Goal: Task Accomplishment & Management: Complete application form

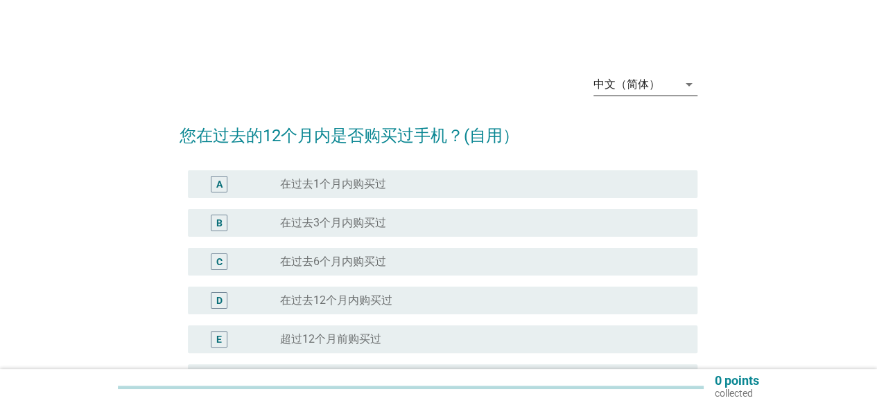
click at [628, 85] on div "中文（简体）" at bounding box center [626, 84] width 67 height 12
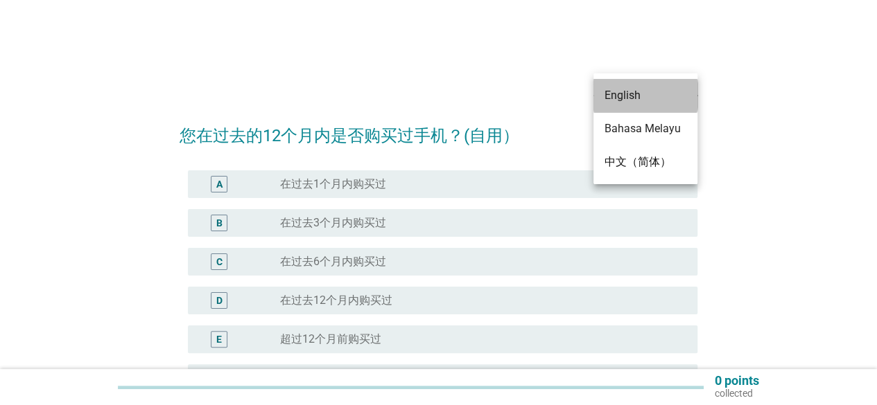
click at [625, 100] on div "English" at bounding box center [645, 95] width 82 height 17
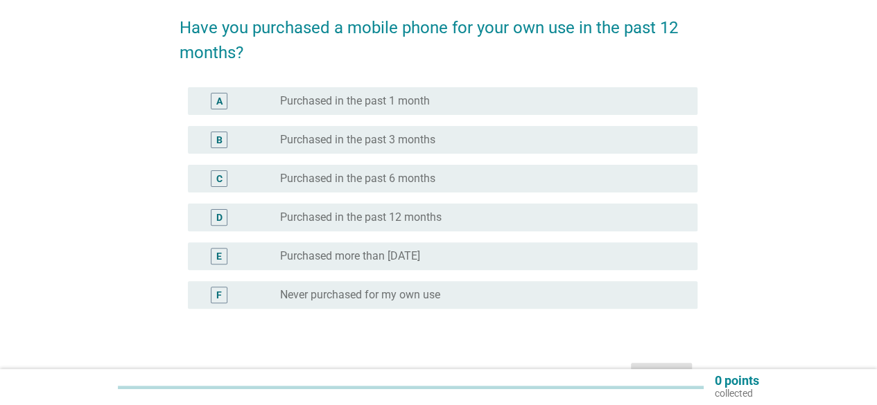
scroll to position [96, 0]
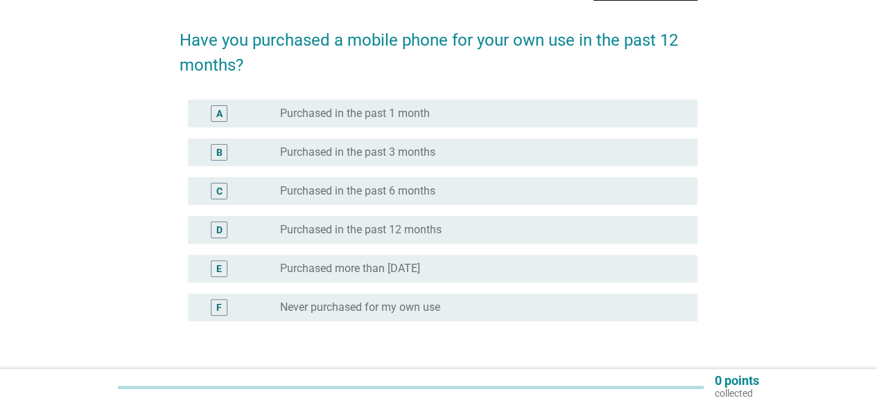
click at [222, 188] on div "C" at bounding box center [219, 191] width 17 height 17
click at [226, 222] on div "D" at bounding box center [219, 230] width 17 height 17
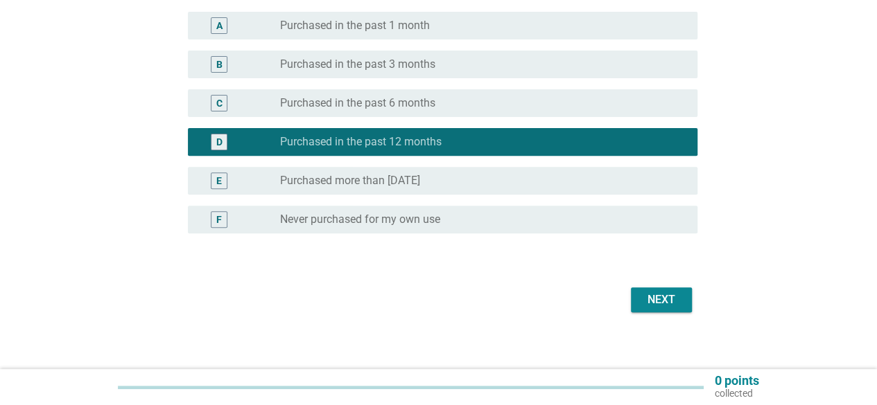
scroll to position [189, 0]
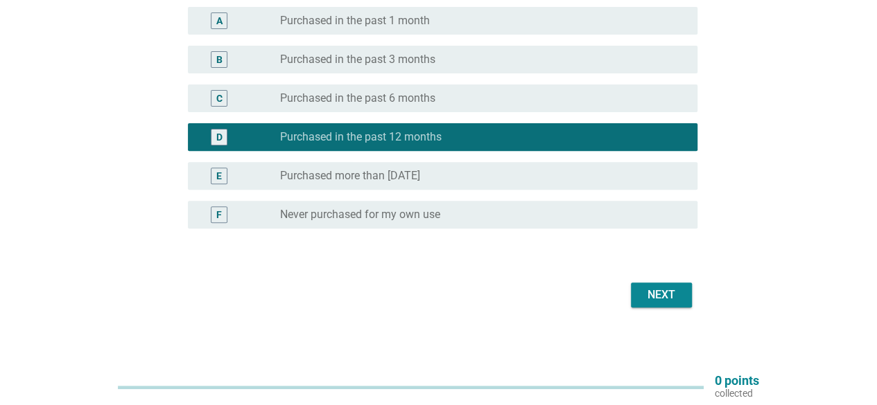
click at [672, 298] on div "Next" at bounding box center [661, 295] width 39 height 17
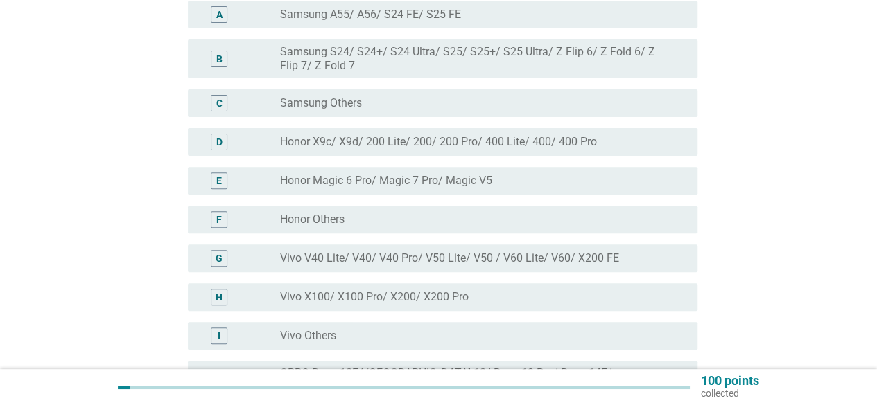
scroll to position [205, 0]
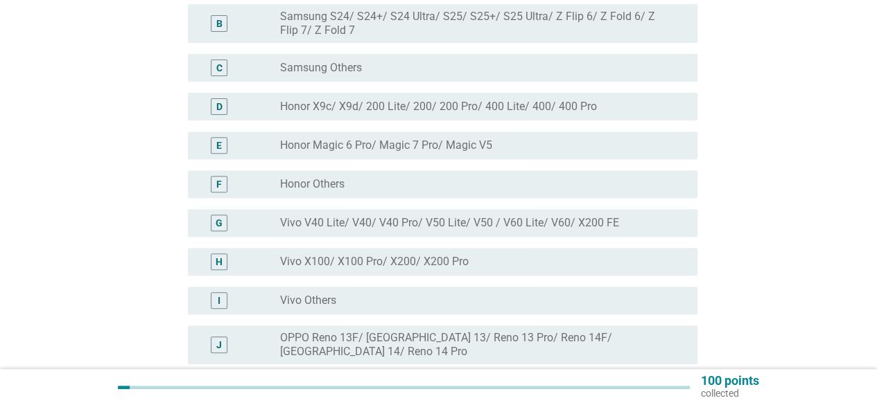
click at [221, 226] on div "G" at bounding box center [219, 223] width 7 height 15
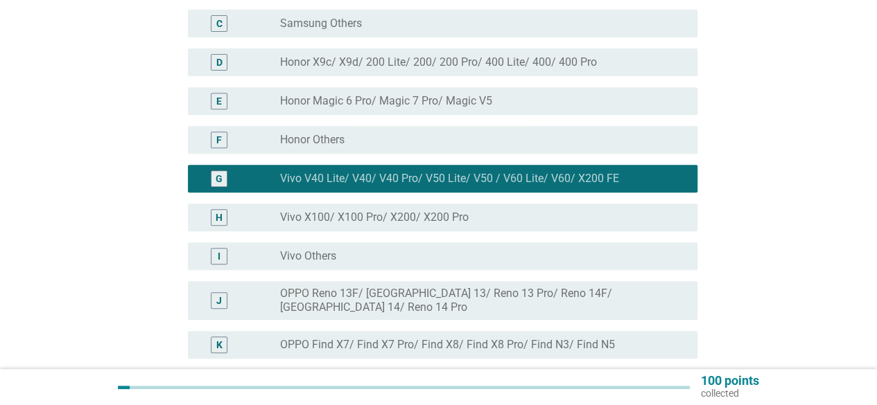
scroll to position [267, 0]
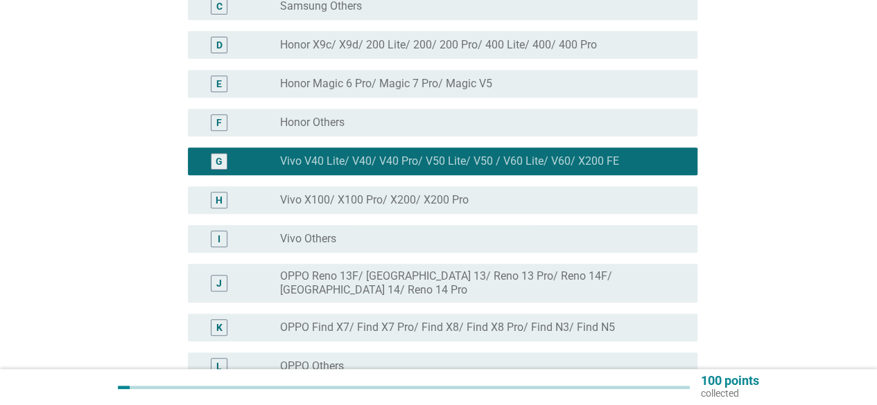
click at [224, 243] on div "I" at bounding box center [219, 239] width 17 height 17
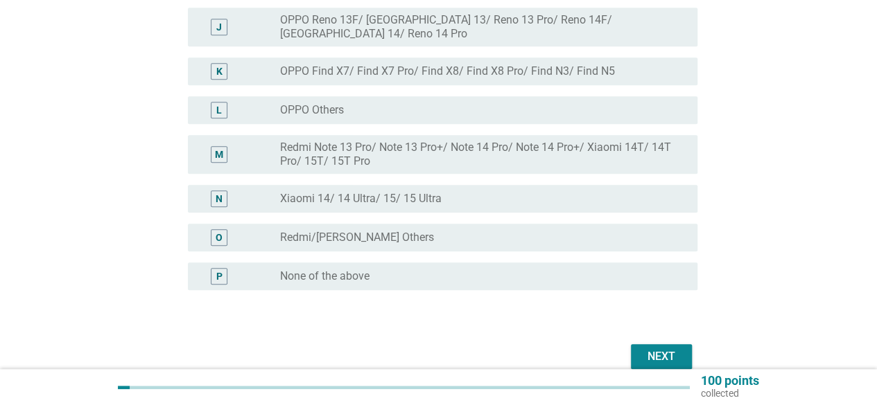
scroll to position [578, 0]
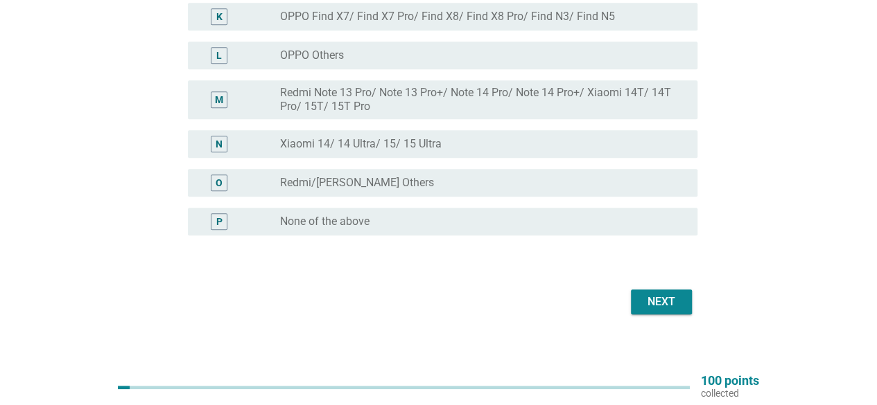
click at [649, 299] on button "Next" at bounding box center [661, 302] width 61 height 25
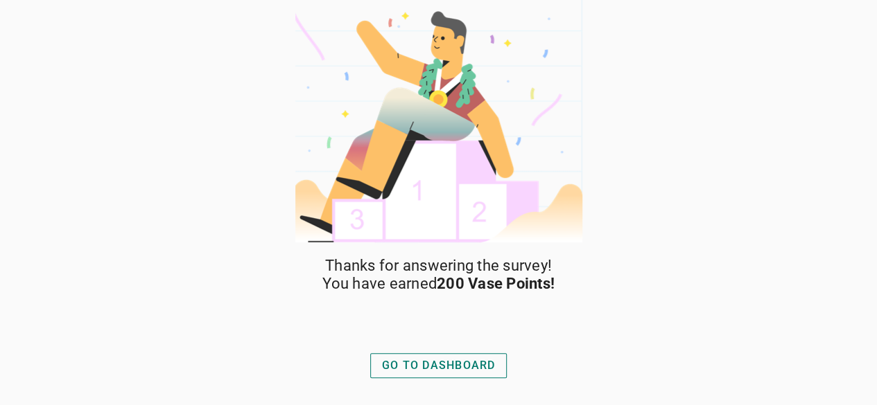
click at [417, 376] on button "GO TO DASHBOARD" at bounding box center [438, 365] width 137 height 25
